Goal: Task Accomplishment & Management: Use online tool/utility

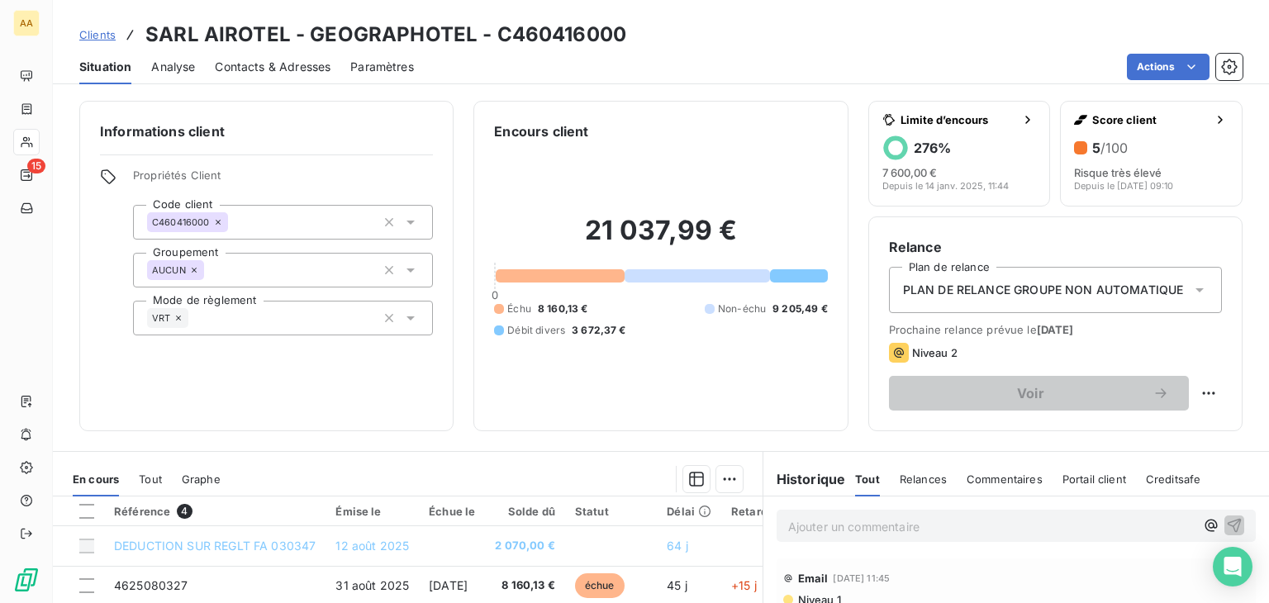
scroll to position [248, 0]
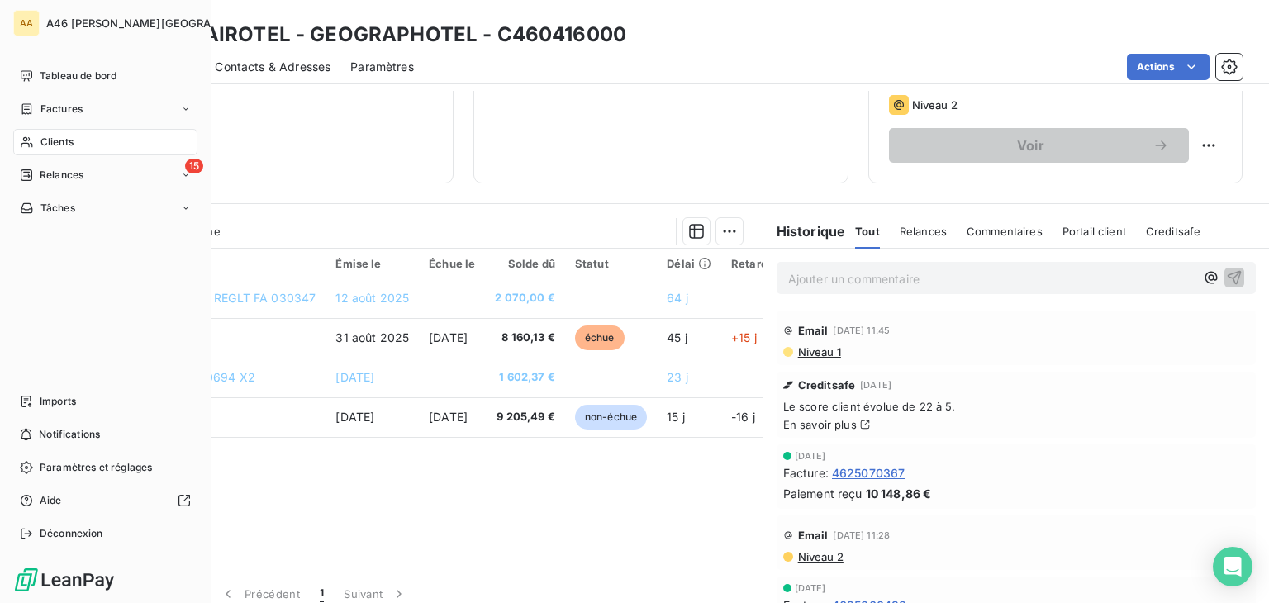
click at [45, 143] on span "Clients" at bounding box center [56, 142] width 33 height 15
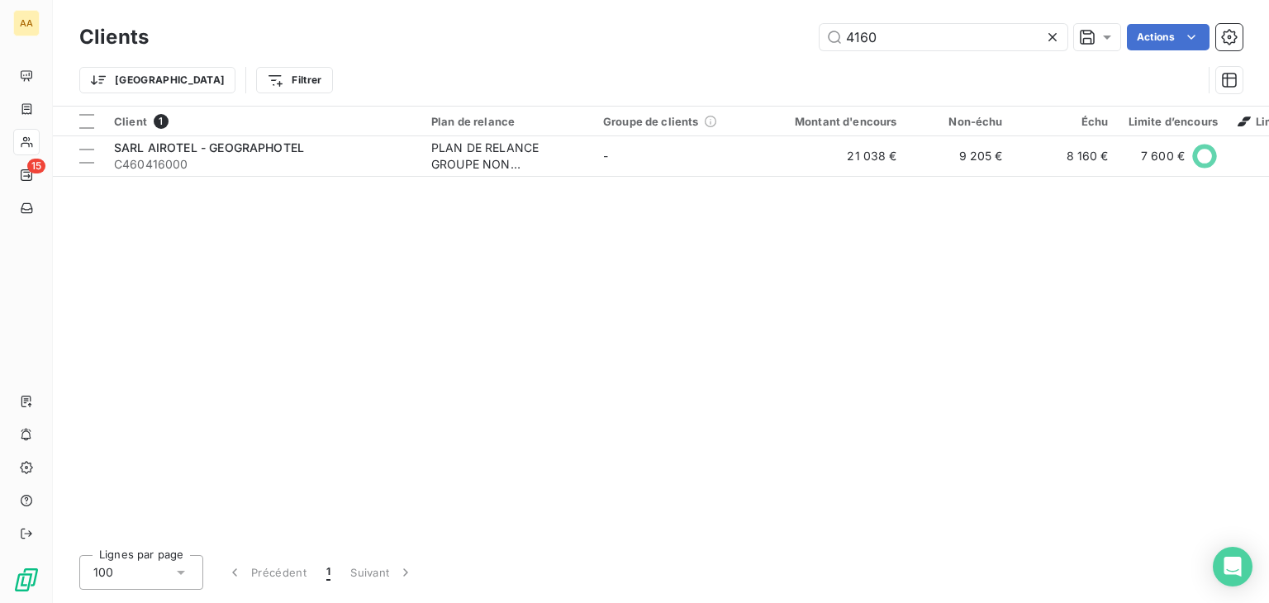
drag, startPoint x: 817, startPoint y: 37, endPoint x: 766, endPoint y: 38, distance: 51.2
click at [766, 38] on div "4160 Actions" at bounding box center [706, 37] width 1074 height 26
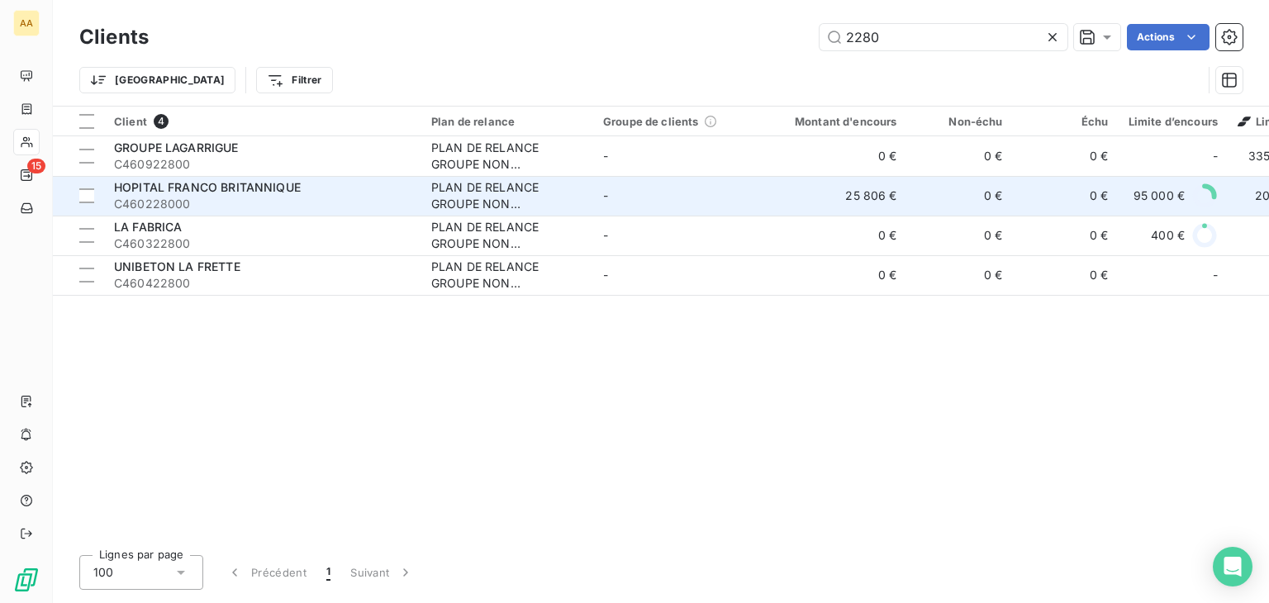
type input "2280"
click at [305, 187] on div "HOPITAL FRANCO BRITANNIQUE" at bounding box center [262, 187] width 297 height 17
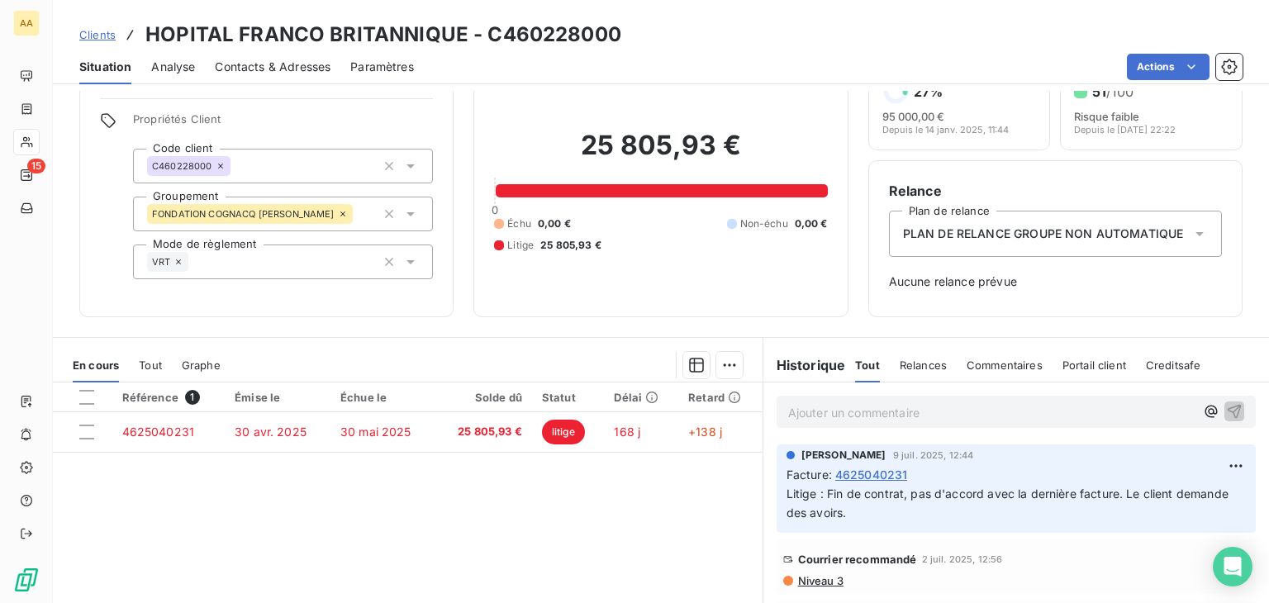
scroll to position [83, 0]
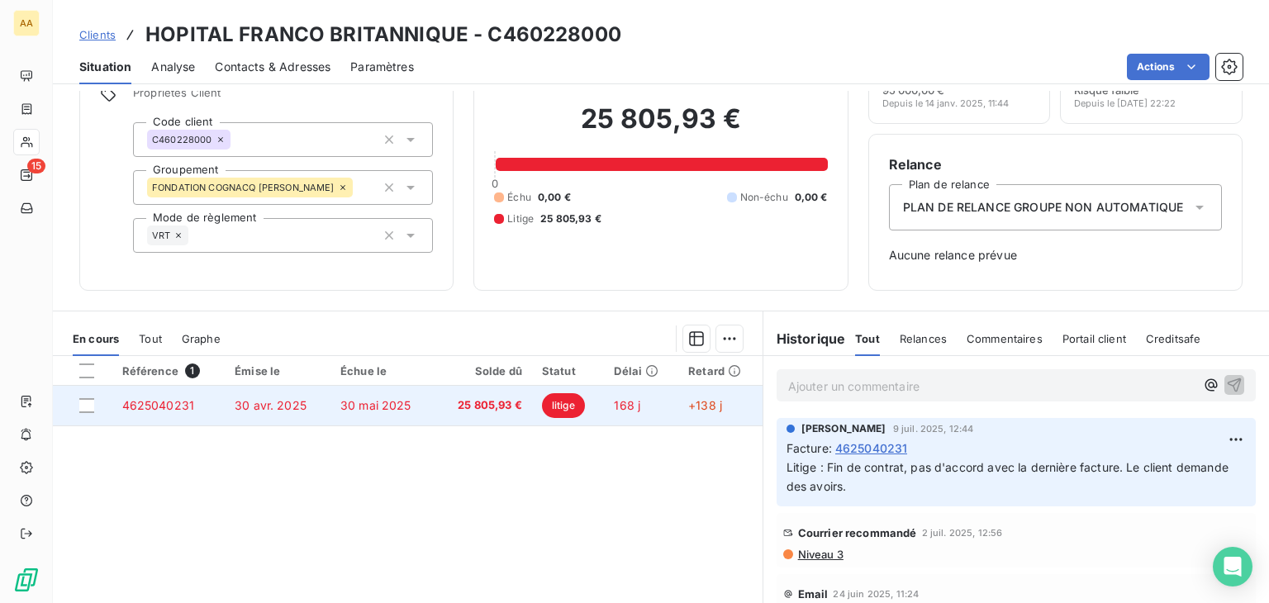
click at [561, 405] on span "litige" at bounding box center [563, 405] width 43 height 25
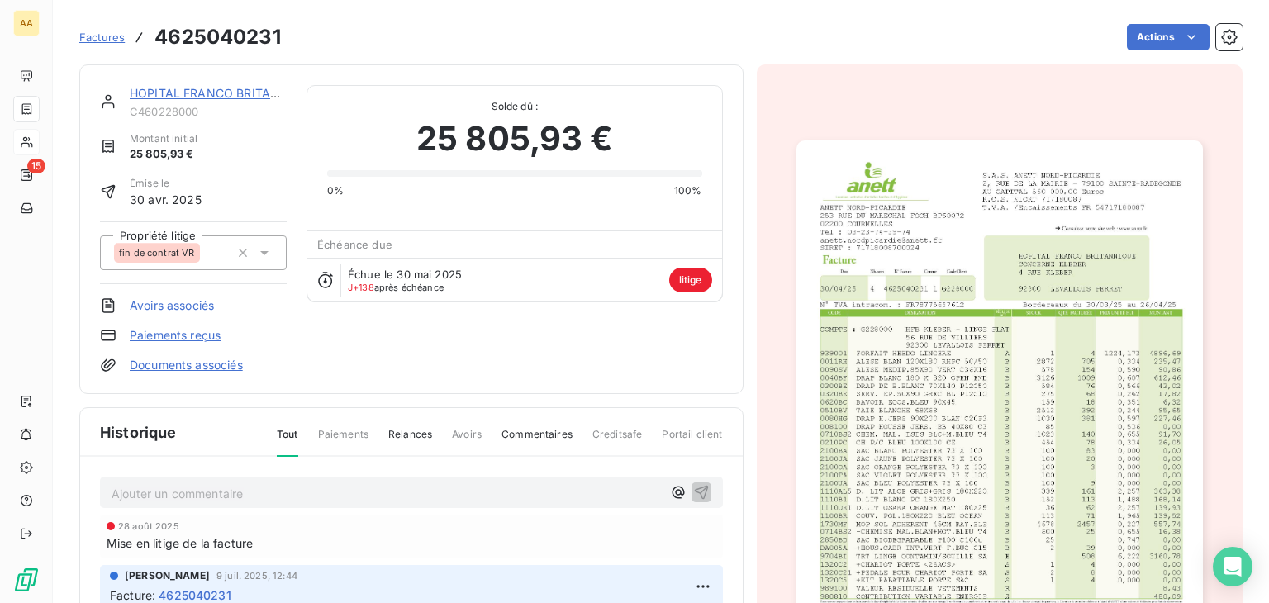
click at [929, 414] on img "button" at bounding box center [1000, 427] width 407 height 575
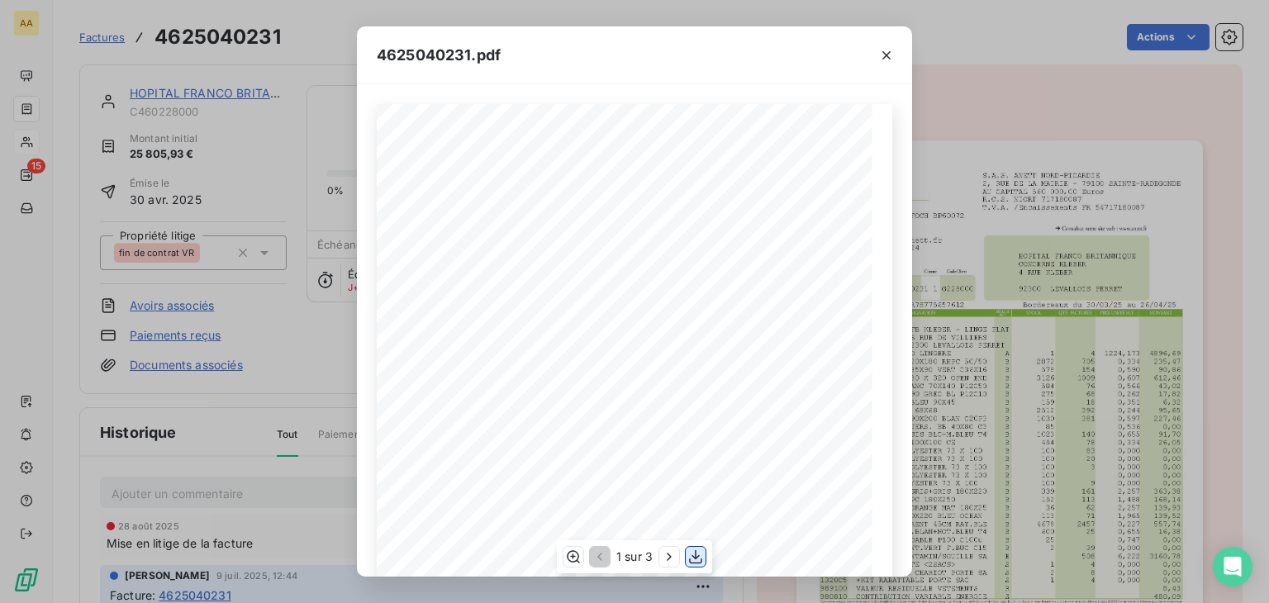
click at [693, 559] on icon "button" at bounding box center [696, 557] width 17 height 17
drag, startPoint x: 886, startPoint y: 57, endPoint x: 308, endPoint y: 139, distance: 583.4
click at [886, 57] on icon "button" at bounding box center [886, 55] width 17 height 17
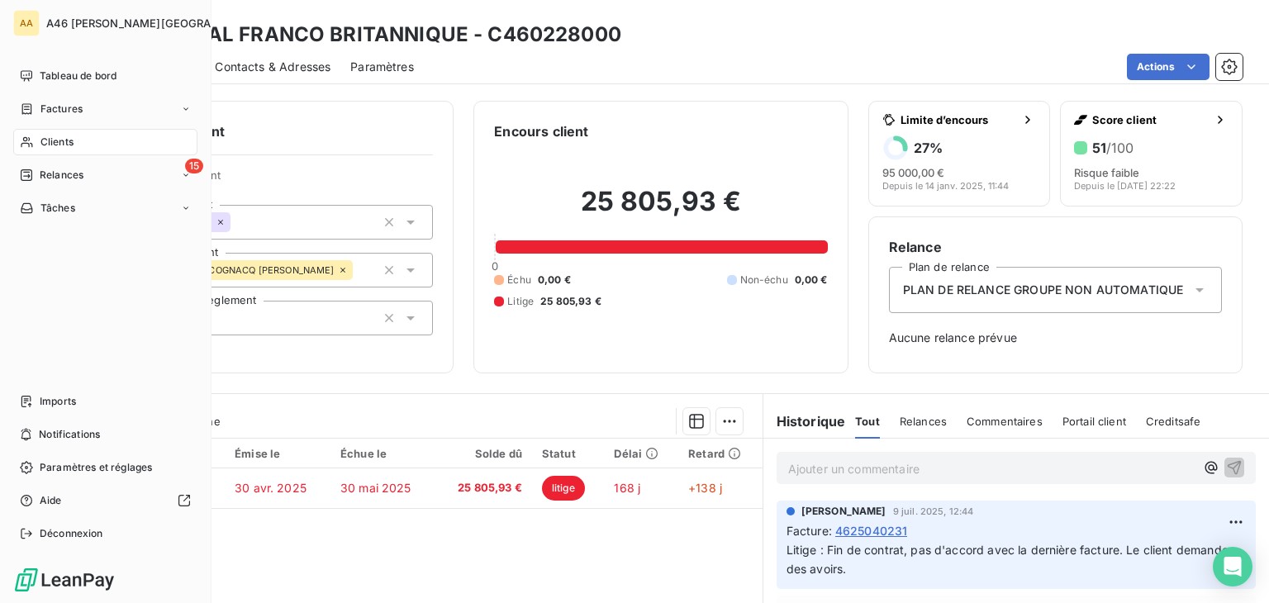
drag, startPoint x: 40, startPoint y: 140, endPoint x: 64, endPoint y: 140, distance: 24.0
click at [40, 140] on span "Clients" at bounding box center [56, 142] width 33 height 15
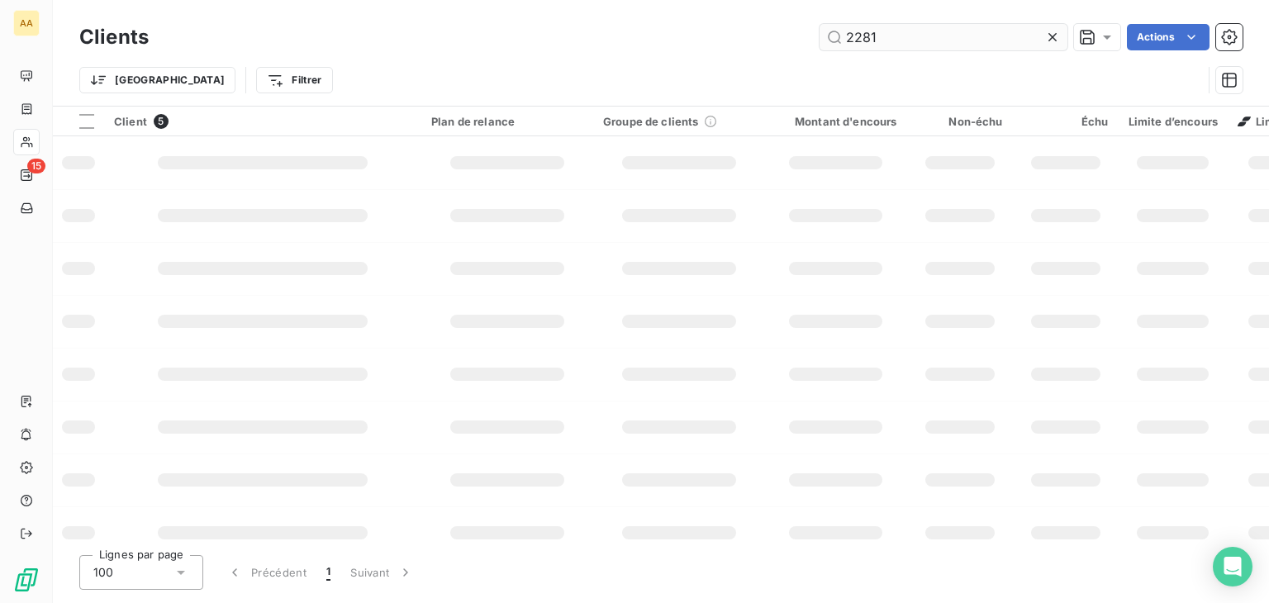
type input "2281"
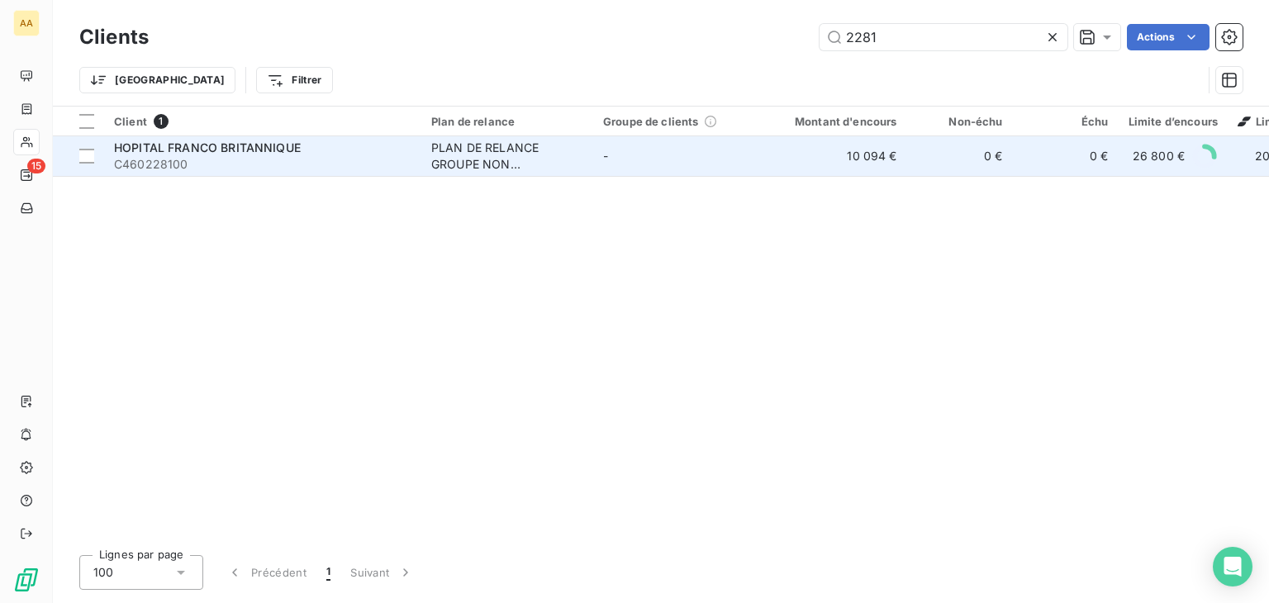
click at [463, 155] on div "PLAN DE RELANCE GROUPE NON AUTOMATIQUE" at bounding box center [507, 156] width 152 height 33
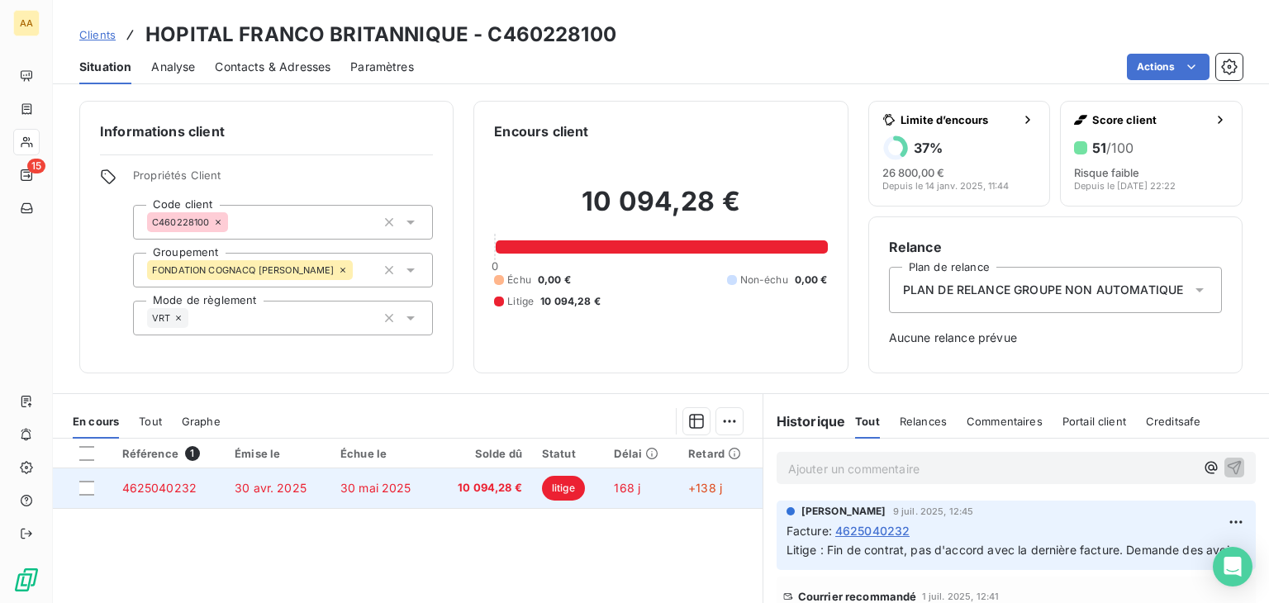
click at [562, 487] on span "litige" at bounding box center [563, 488] width 43 height 25
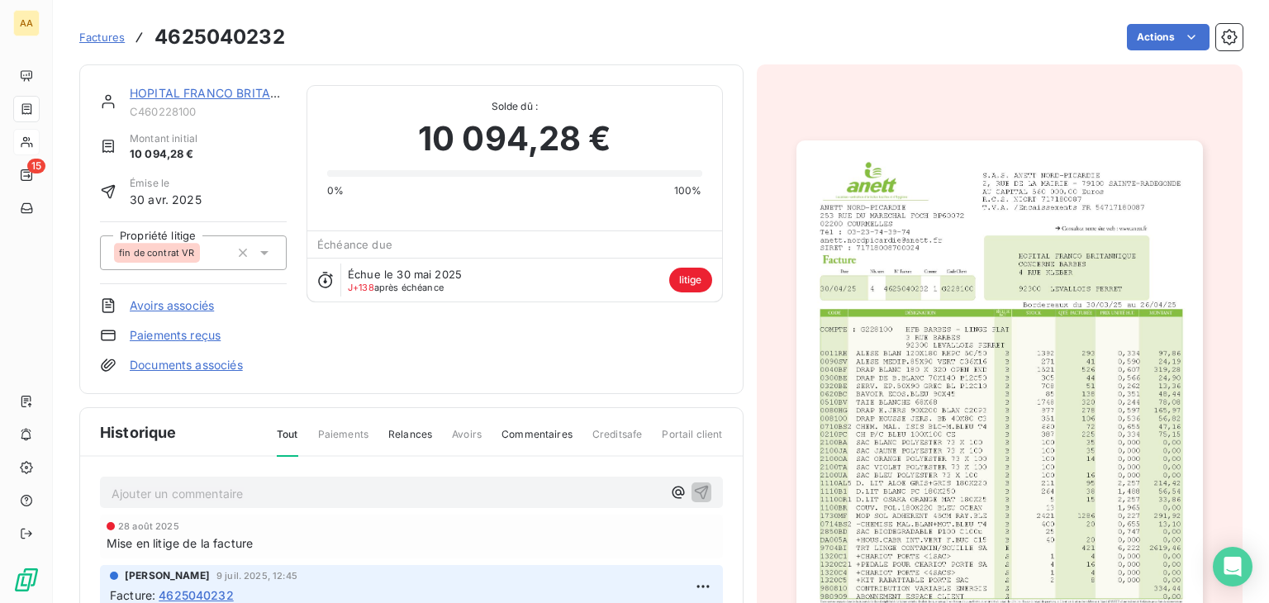
click at [936, 268] on img "button" at bounding box center [1000, 427] width 407 height 575
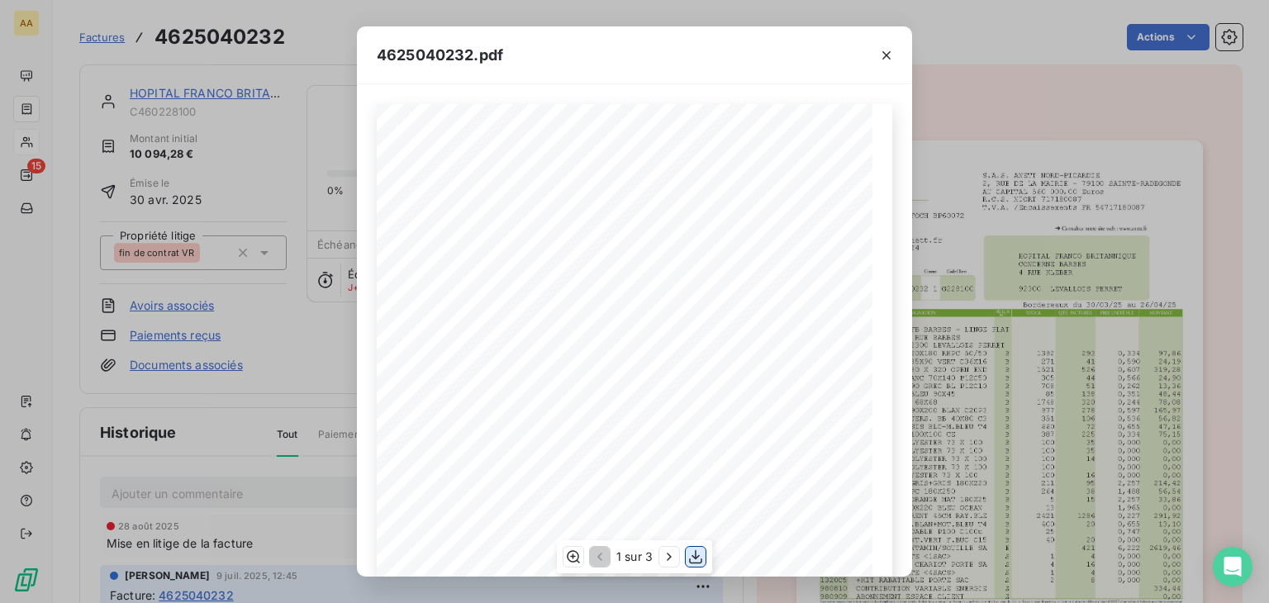
click at [697, 559] on icon "button" at bounding box center [696, 557] width 17 height 17
click at [886, 58] on icon "button" at bounding box center [886, 55] width 17 height 17
